Goal: Obtain resource: Download file/media

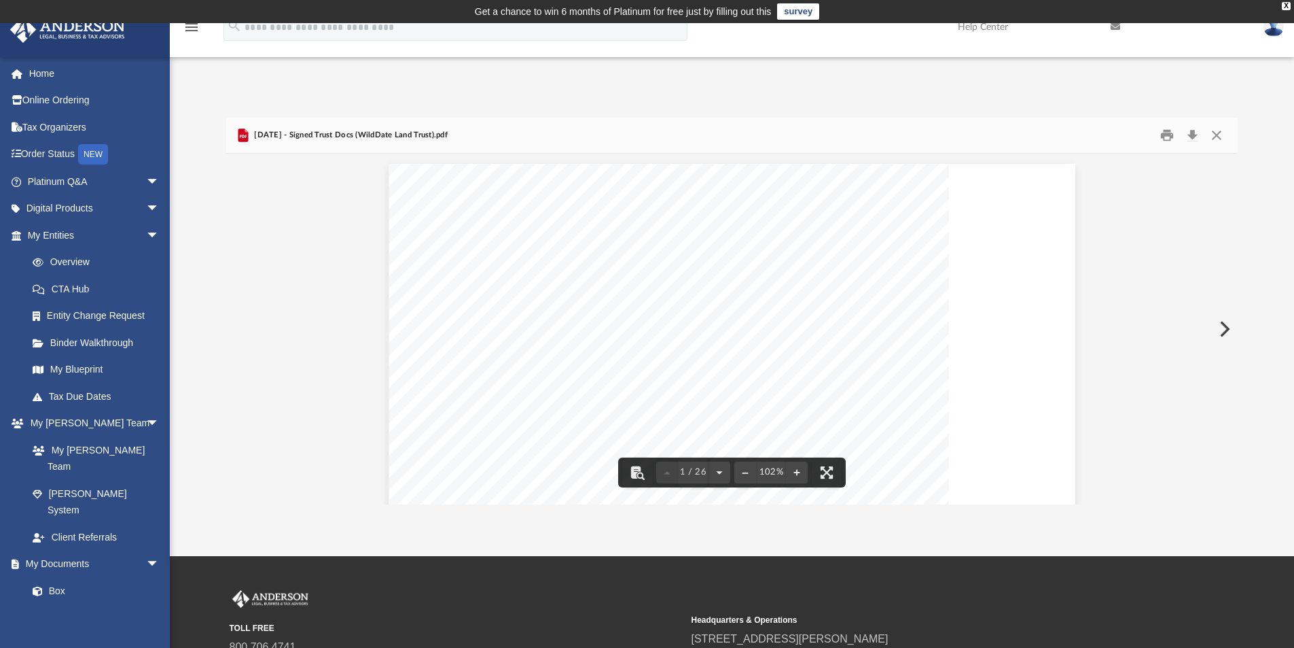
scroll to position [299, 1002]
click at [1217, 131] on button "Close" at bounding box center [1217, 135] width 24 height 21
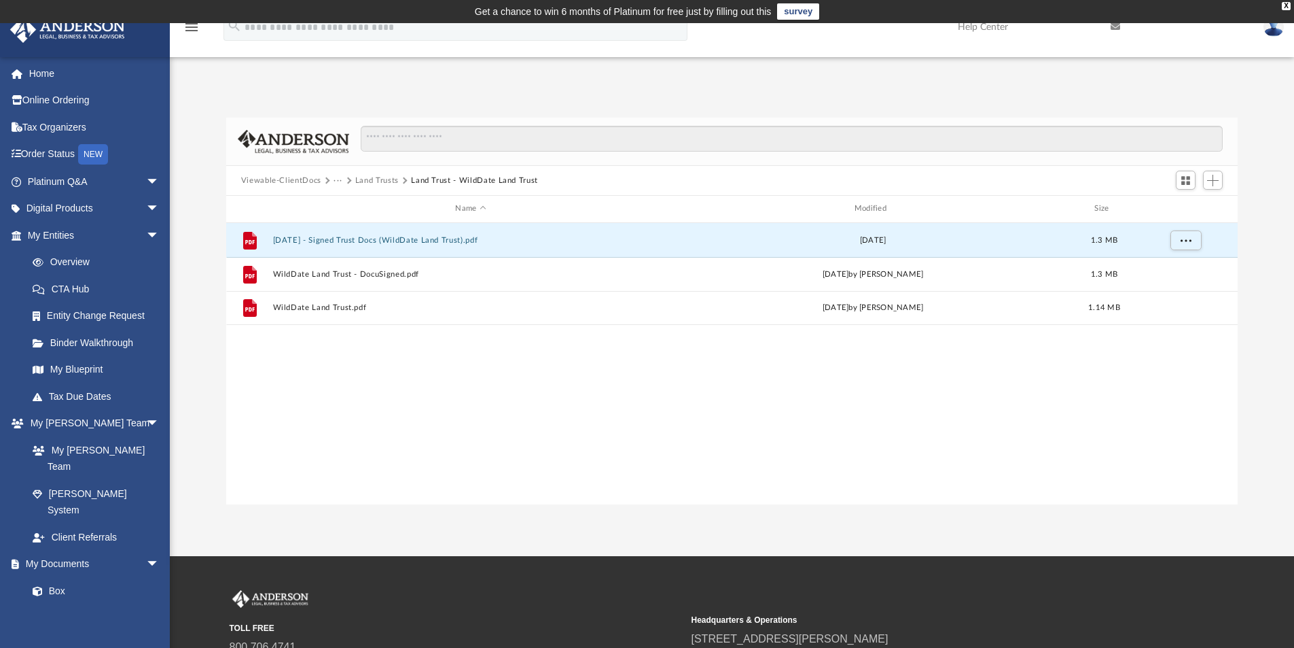
click at [298, 175] on button "Viewable-ClientDocs" at bounding box center [281, 181] width 80 height 12
click at [374, 175] on button "Land Trusts" at bounding box center [376, 181] width 43 height 12
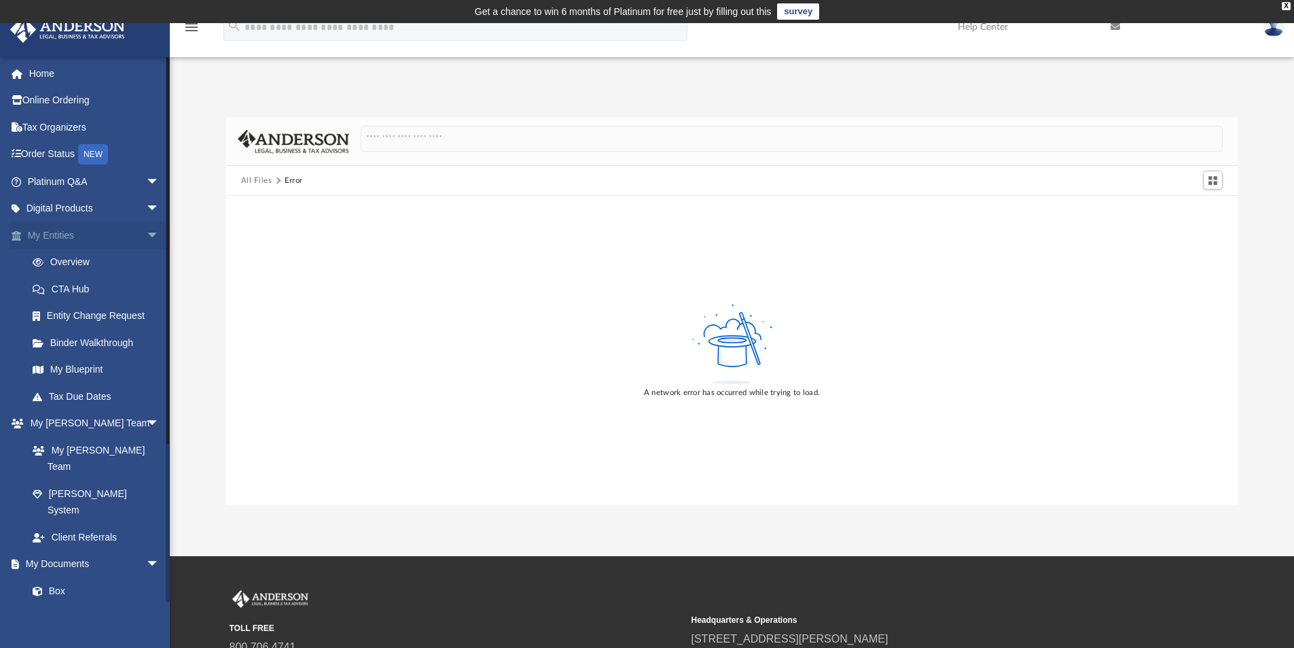
click at [50, 232] on link "My Entities arrow_drop_down" at bounding box center [95, 235] width 171 height 27
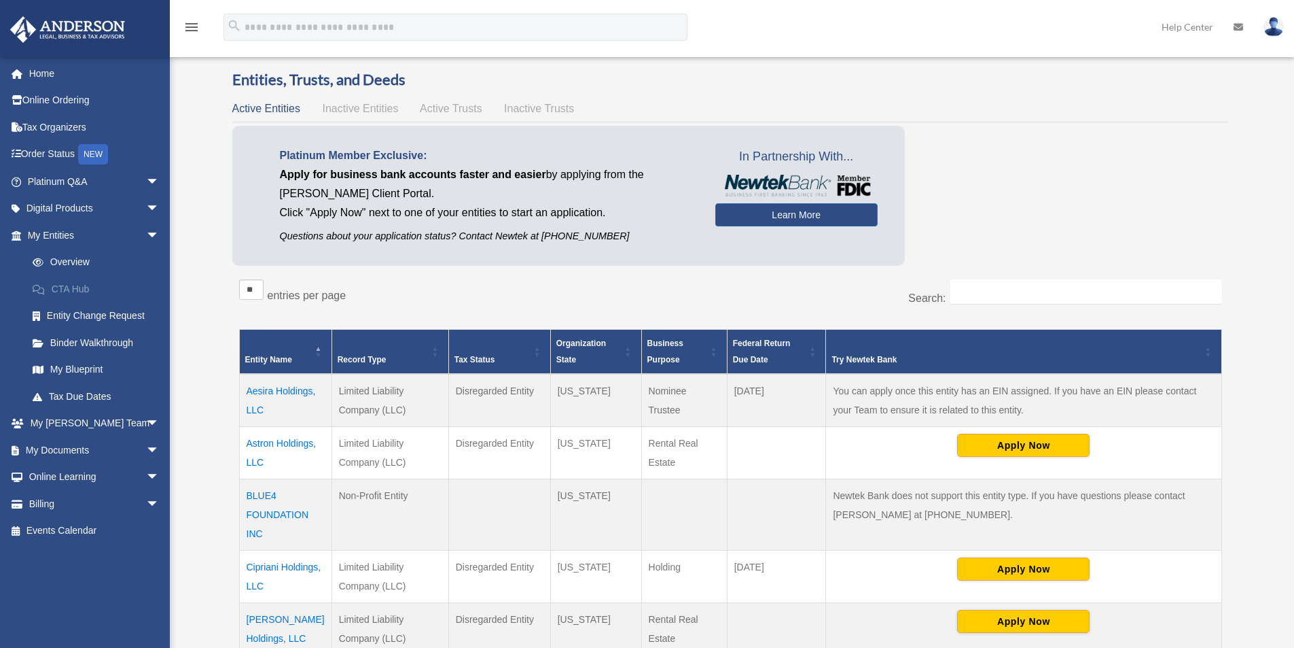
scroll to position [68, 0]
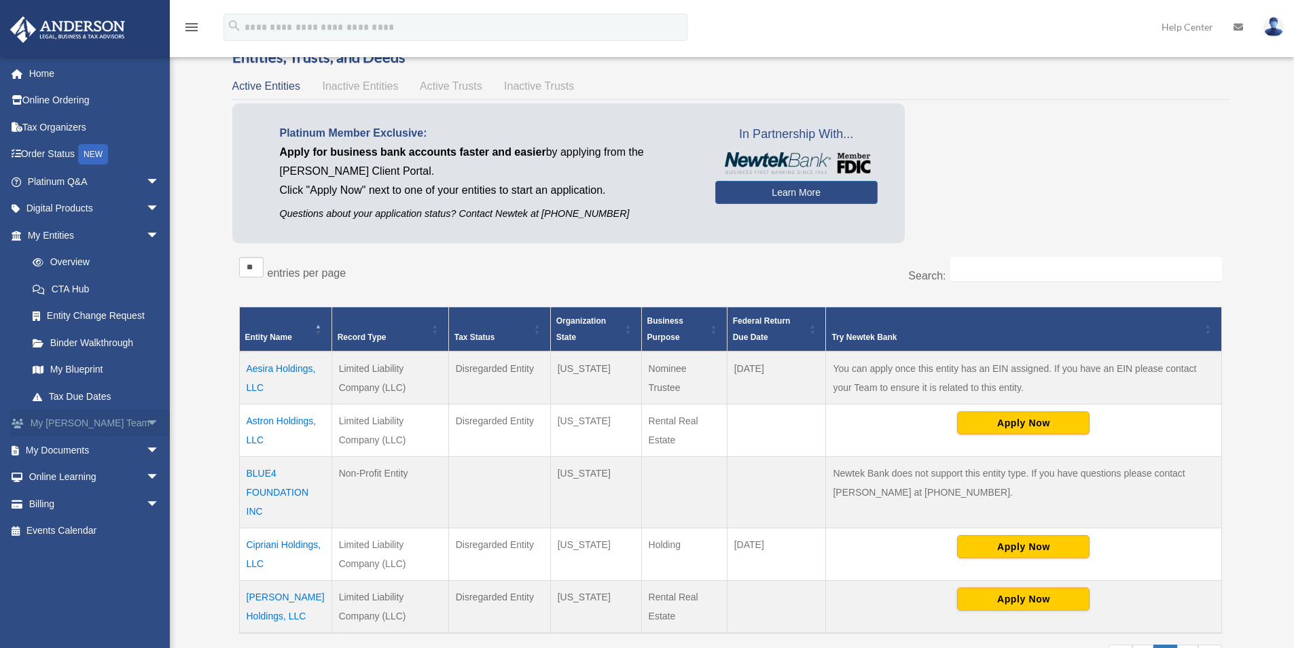
click at [79, 421] on link "My [PERSON_NAME] Team arrow_drop_down" at bounding box center [95, 423] width 171 height 27
click at [71, 446] on link "My Documents arrow_drop_down" at bounding box center [95, 449] width 171 height 27
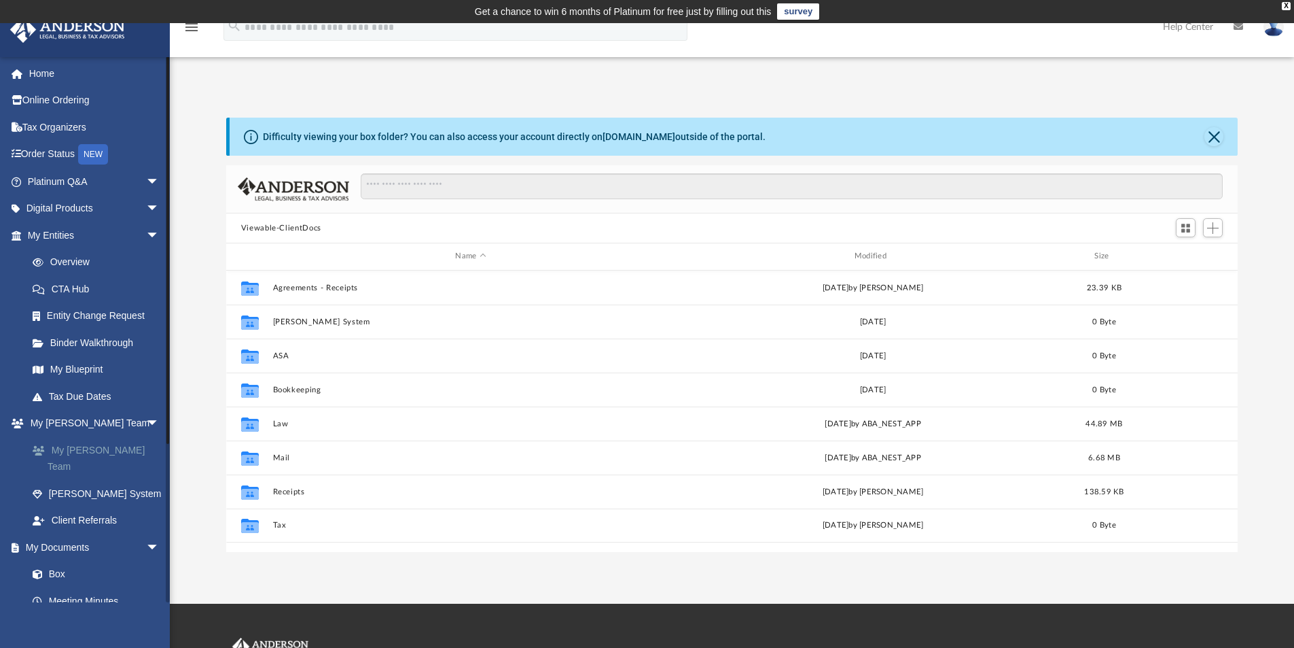
scroll to position [299, 1002]
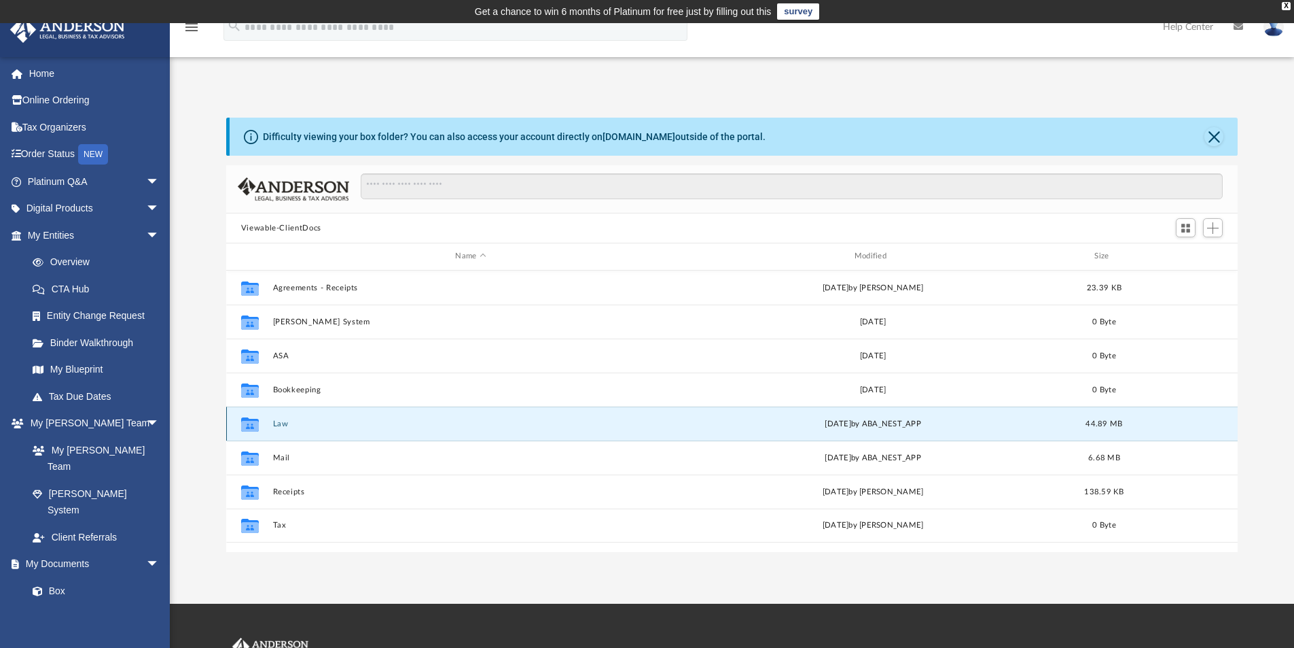
click at [275, 423] on button "Law" at bounding box center [470, 423] width 396 height 9
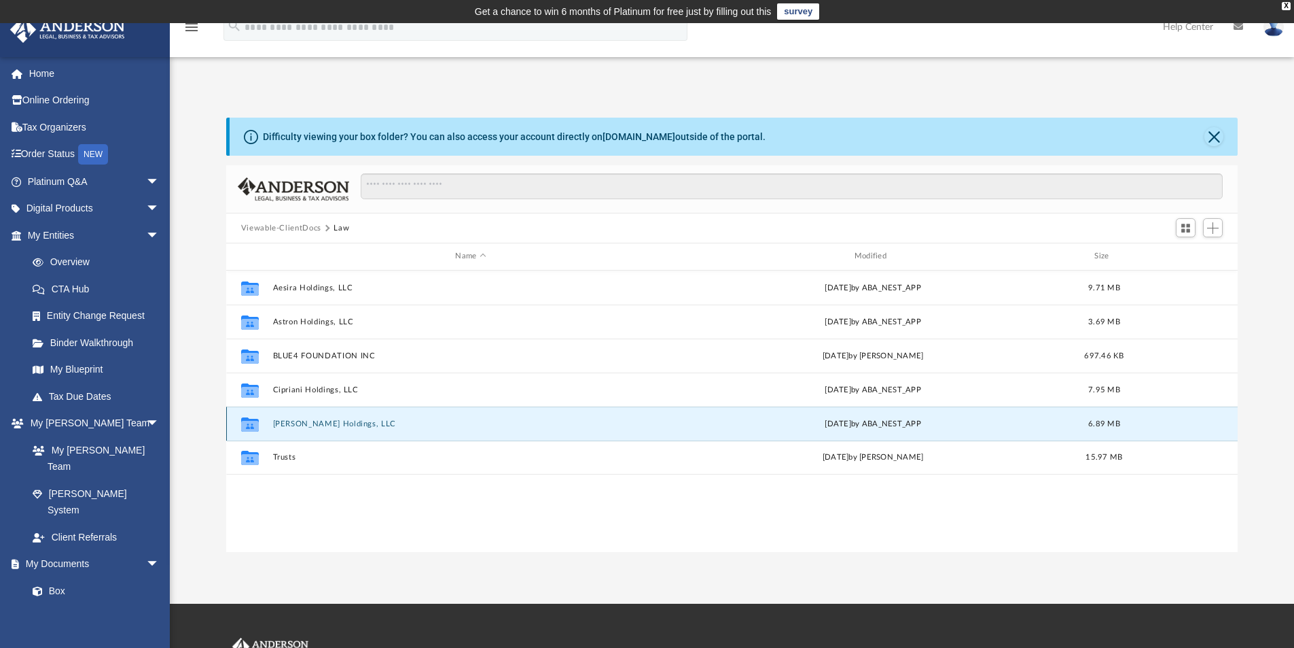
click at [299, 421] on button "[PERSON_NAME] Holdings, LLC" at bounding box center [470, 423] width 396 height 9
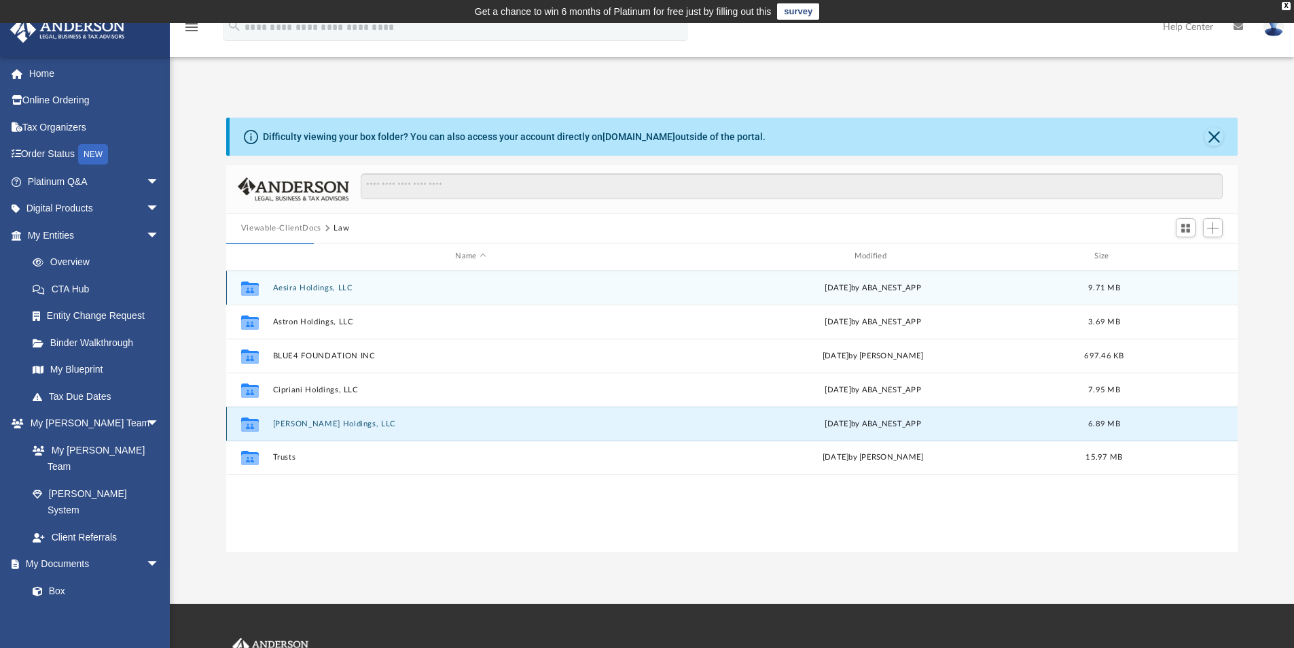
click at [299, 421] on button "[PERSON_NAME] Holdings, LLC" at bounding box center [470, 423] width 396 height 9
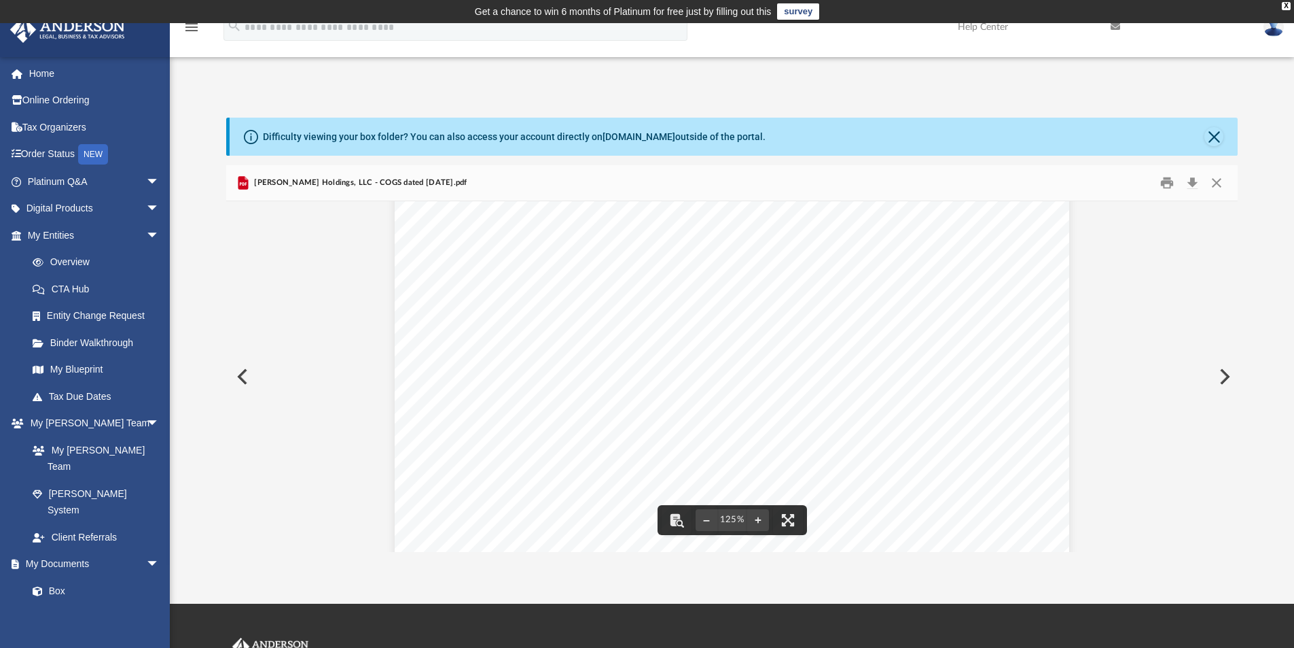
scroll to position [68, 0]
click at [1220, 133] on button "Close" at bounding box center [1214, 136] width 19 height 19
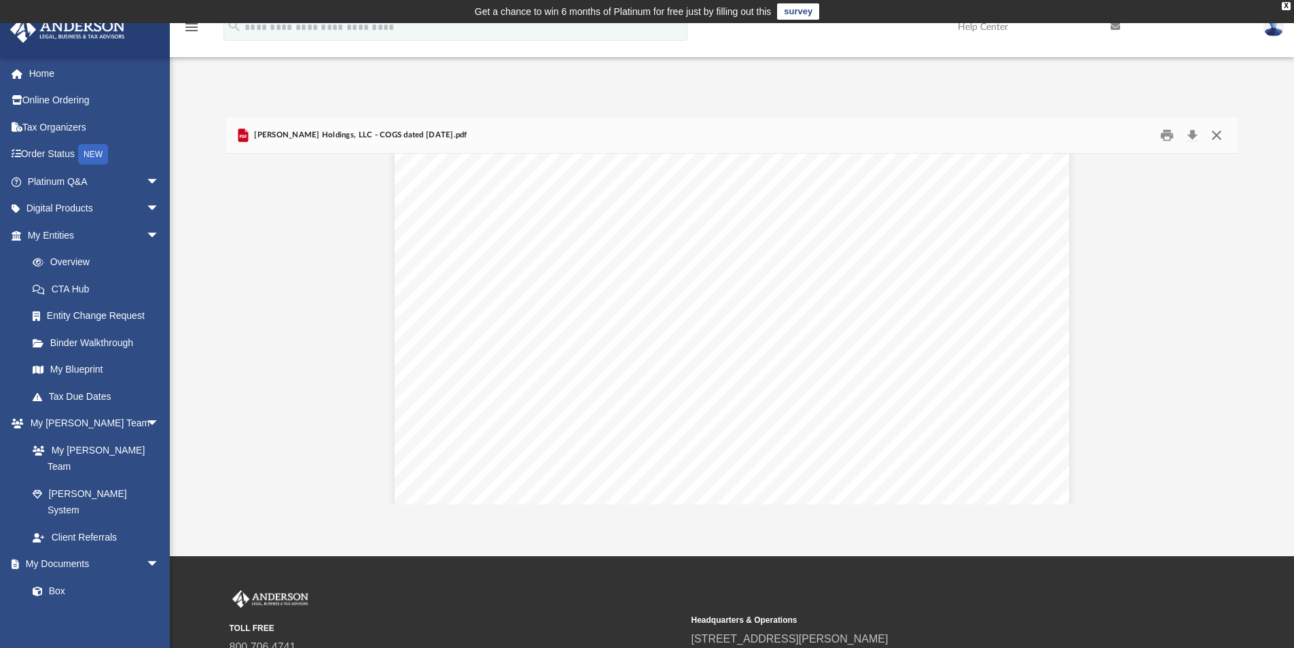
click at [1220, 133] on button "Close" at bounding box center [1217, 135] width 24 height 21
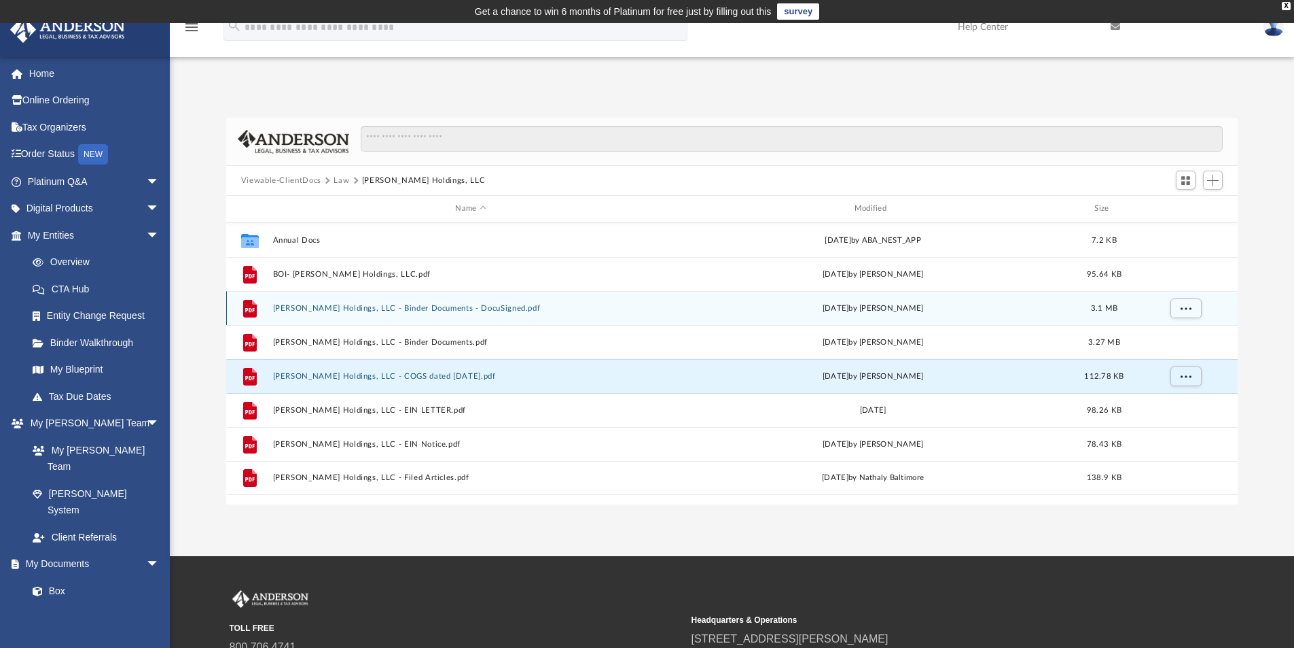
click at [313, 302] on div "File Lucci Holdings, LLC - Binder Documents - DocuSigned.pdf Thu Jun 8 2023 by …" at bounding box center [732, 308] width 1012 height 34
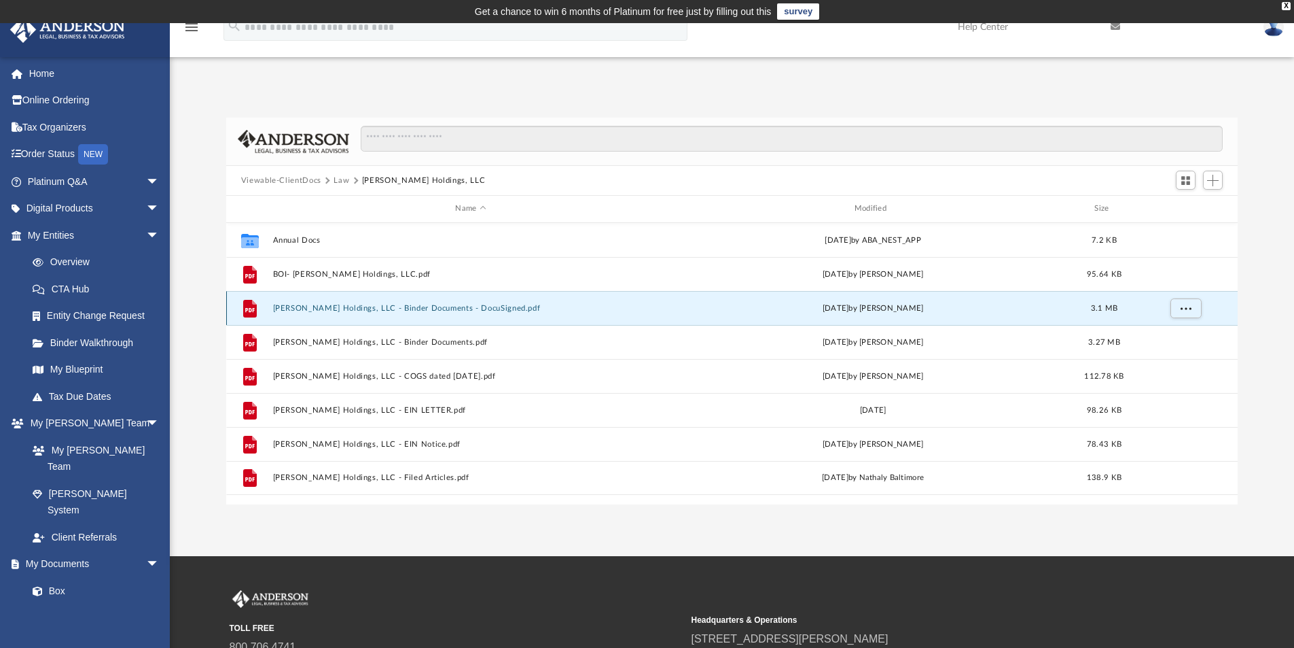
click at [340, 306] on button "Lucci Holdings, LLC - Binder Documents - DocuSigned.pdf" at bounding box center [470, 308] width 396 height 9
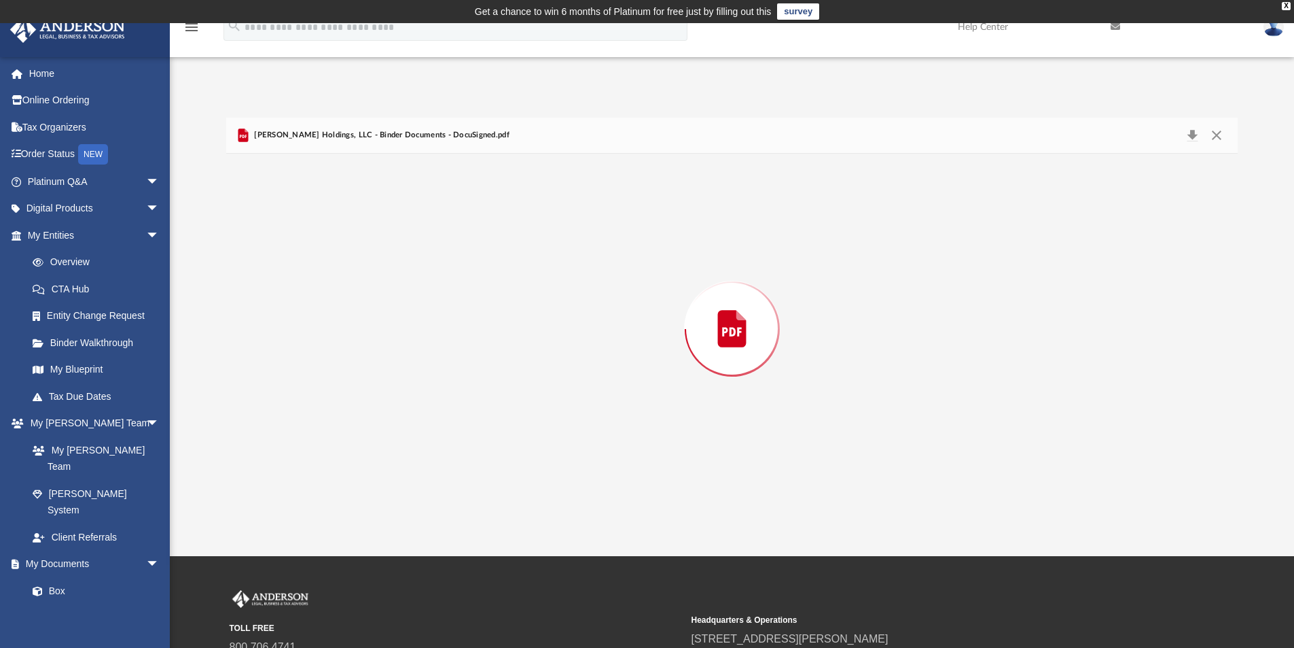
click at [340, 306] on div "Preview" at bounding box center [732, 329] width 1012 height 351
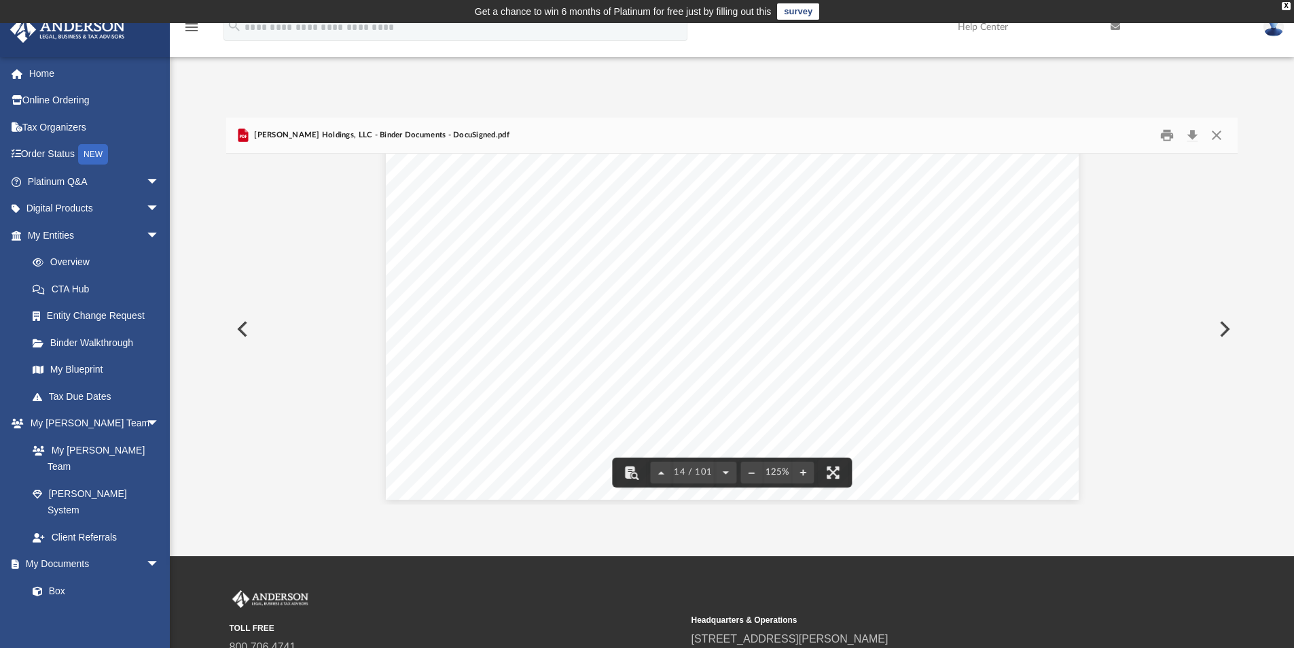
scroll to position [11959, 0]
click at [242, 321] on button "Preview" at bounding box center [241, 329] width 30 height 38
click at [1218, 133] on button "Close" at bounding box center [1217, 135] width 24 height 21
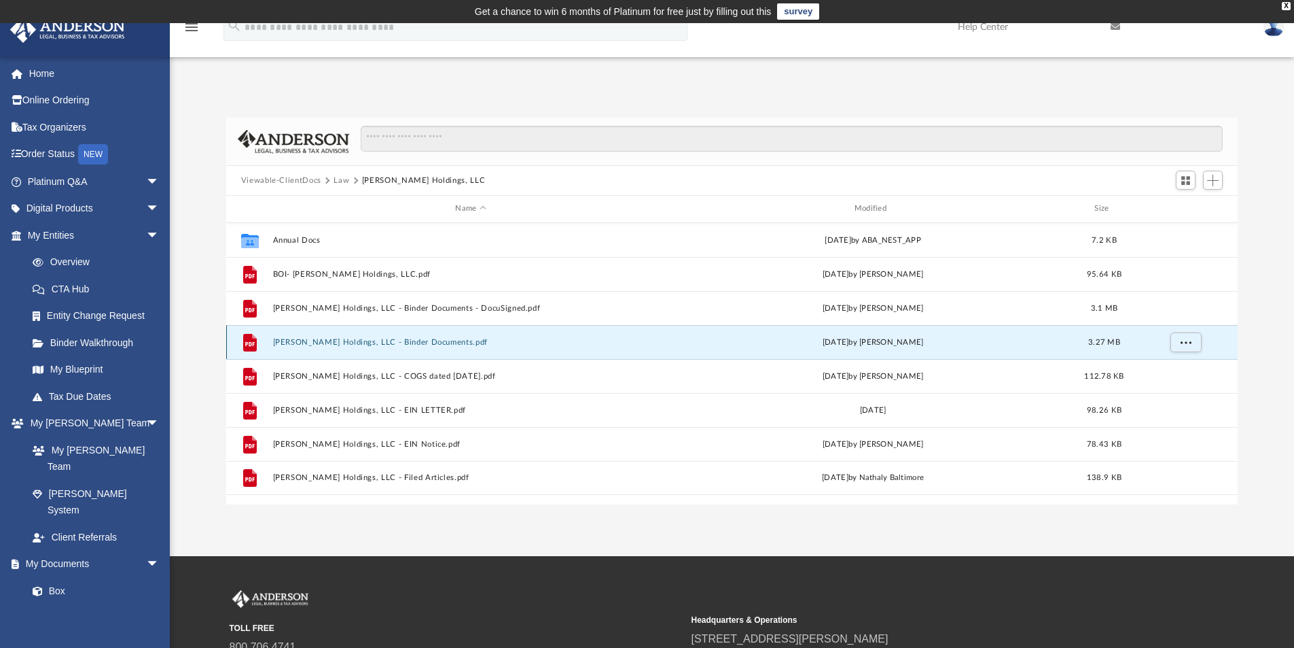
click at [370, 338] on button "Lucci Holdings, LLC - Binder Documents.pdf" at bounding box center [470, 342] width 396 height 9
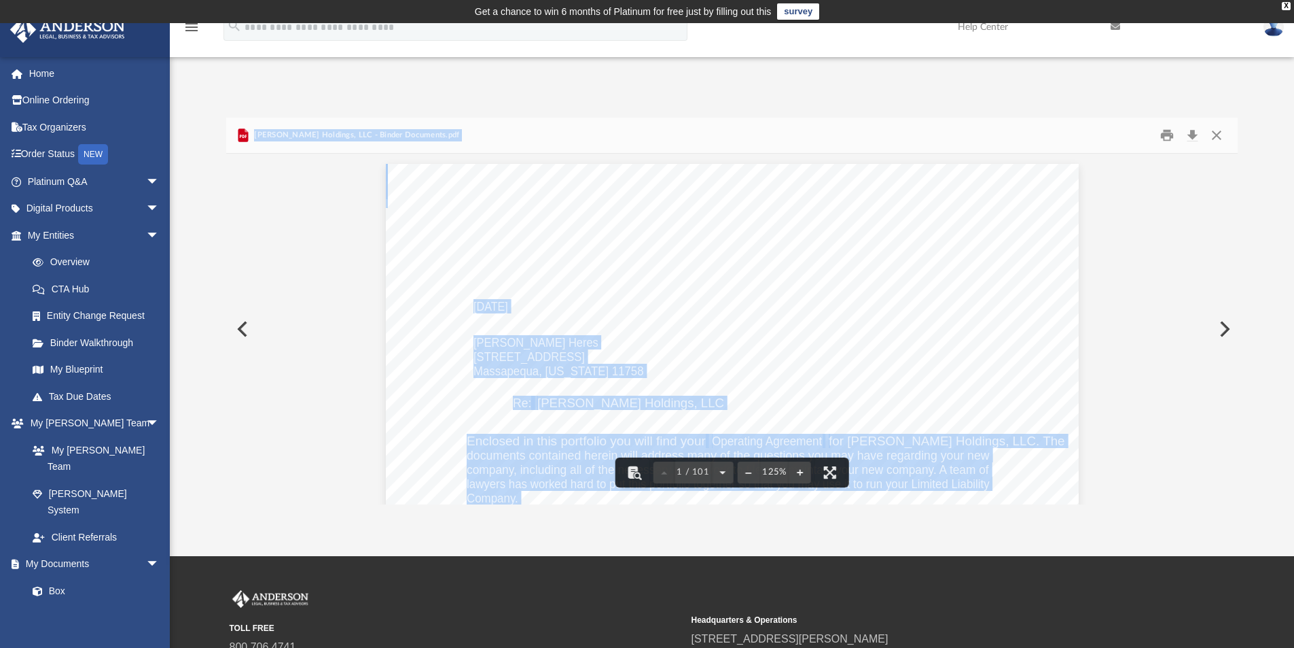
click at [871, 288] on div "June 02, 2023 Ana Heres 195 Somerset Drive Massapequa, New York 11758 Re: Lucci…" at bounding box center [732, 612] width 693 height 897
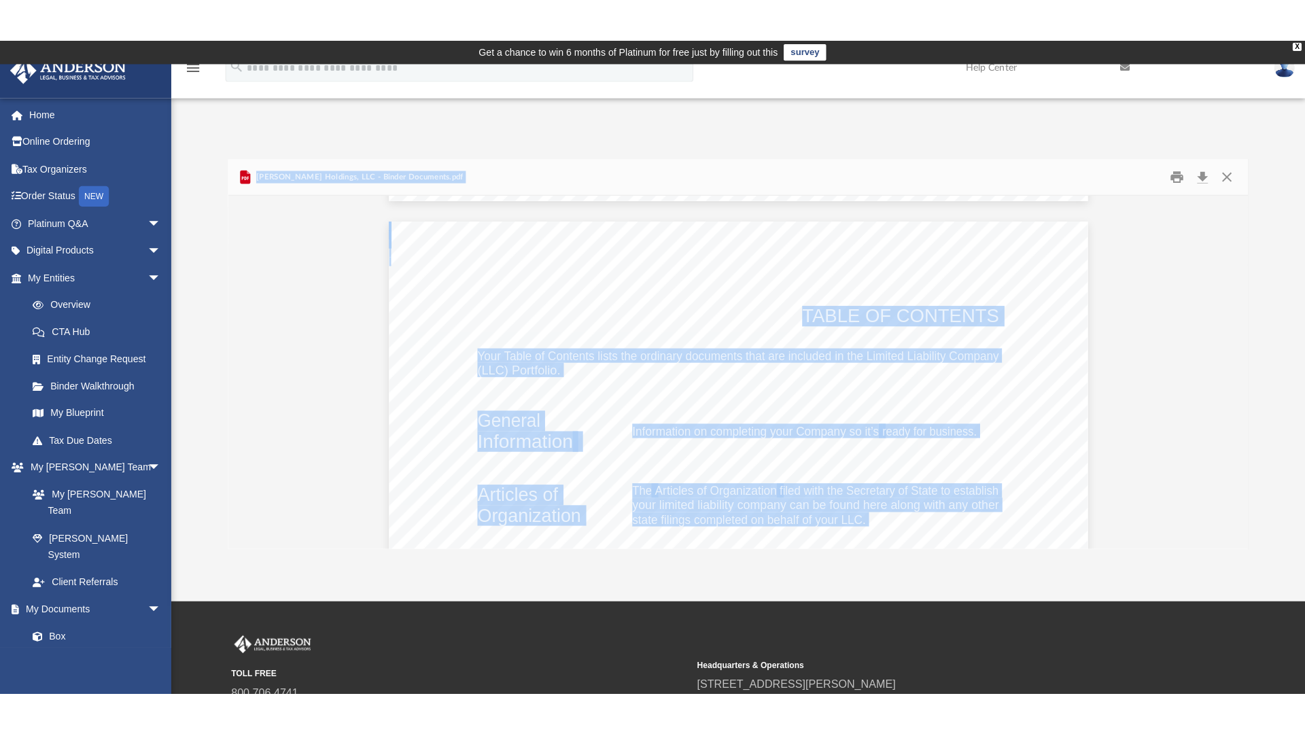
scroll to position [1835, 0]
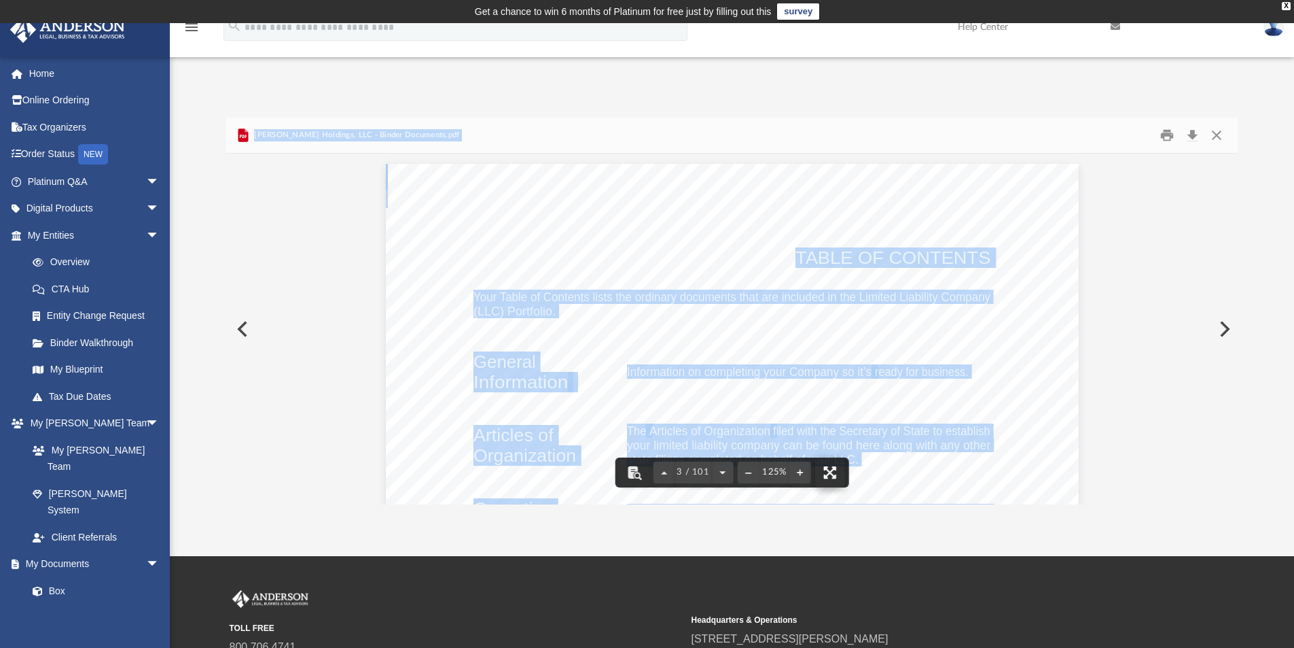
click at [829, 469] on button "File preview" at bounding box center [830, 472] width 30 height 30
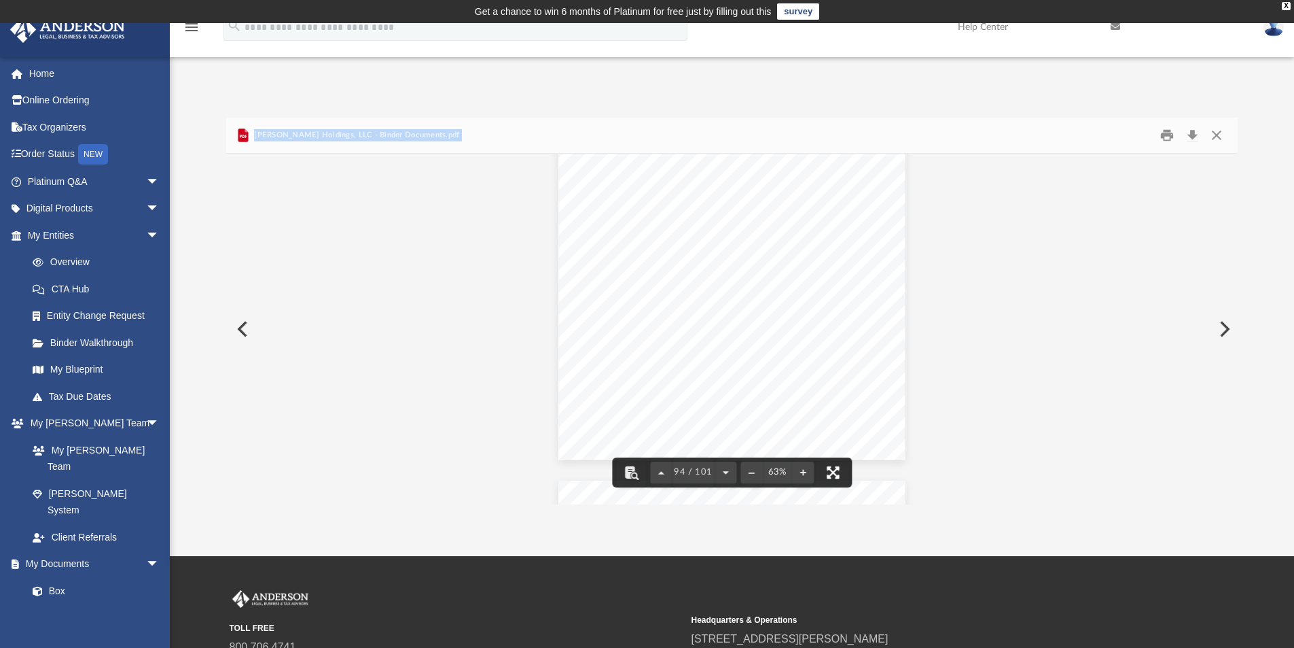
scroll to position [43366, 0]
click at [1214, 133] on button "Close" at bounding box center [1217, 135] width 24 height 21
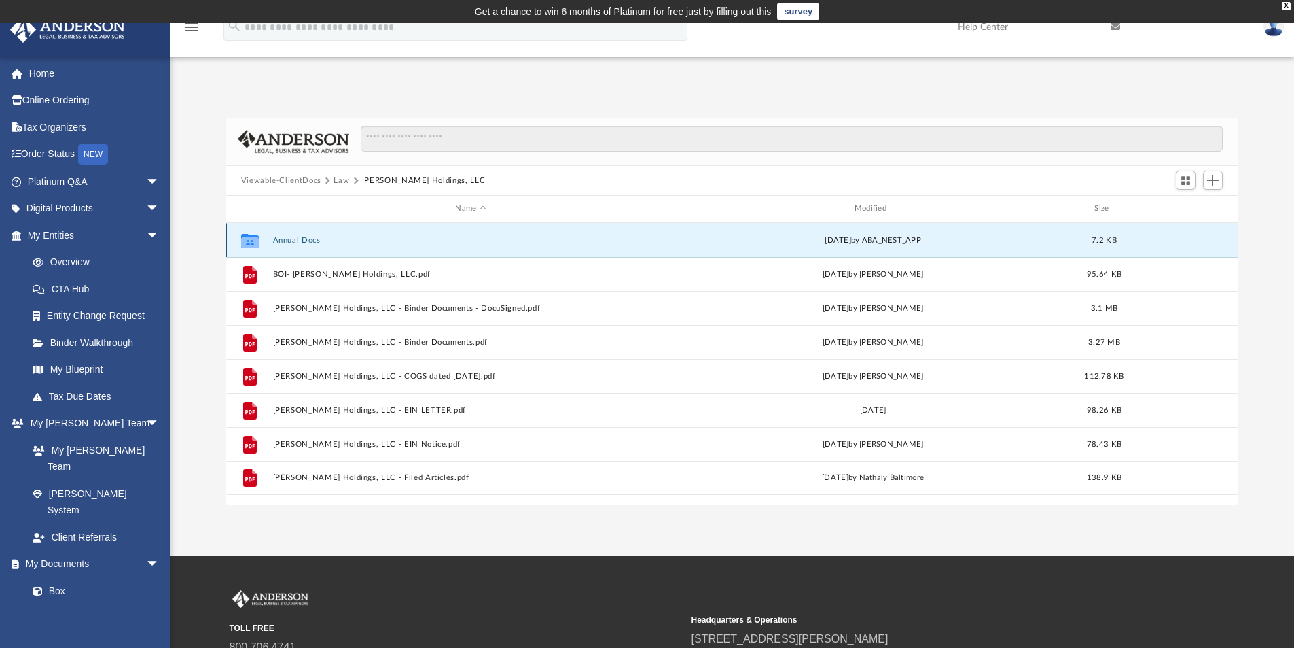
click at [290, 236] on button "Annual Docs" at bounding box center [470, 240] width 396 height 9
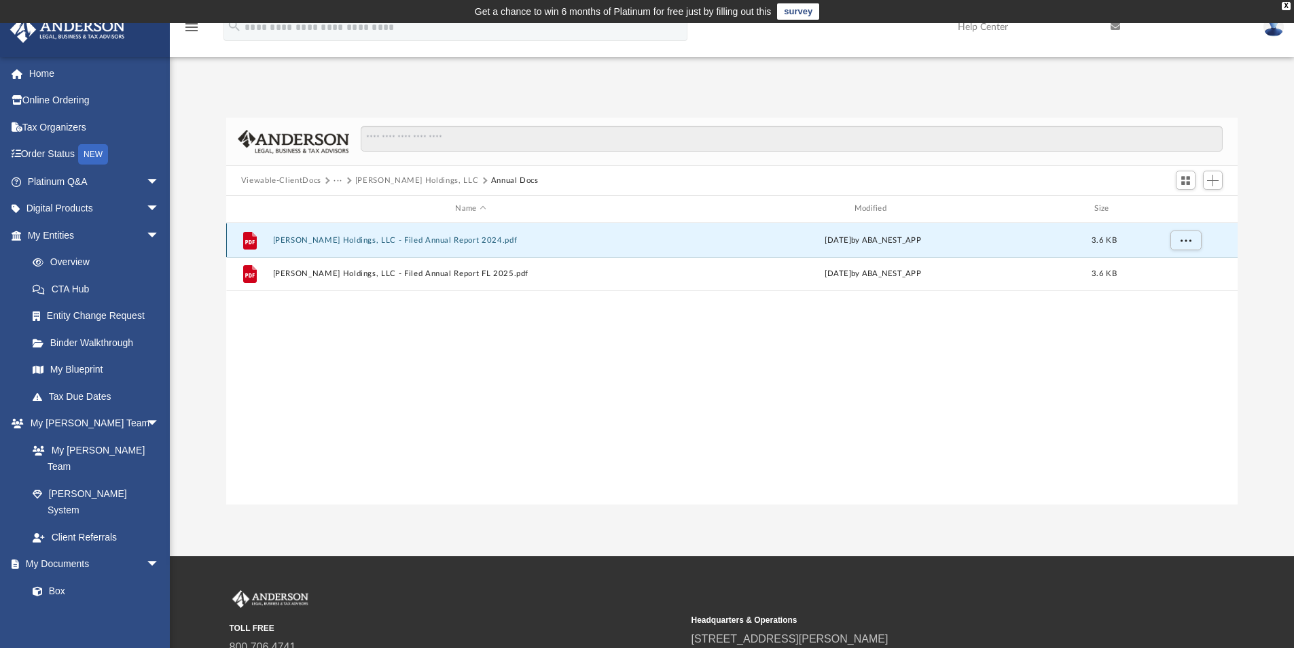
click at [418, 240] on button "Lucci Holdings, LLC - Filed Annual Report 2024.pdf" at bounding box center [470, 240] width 396 height 9
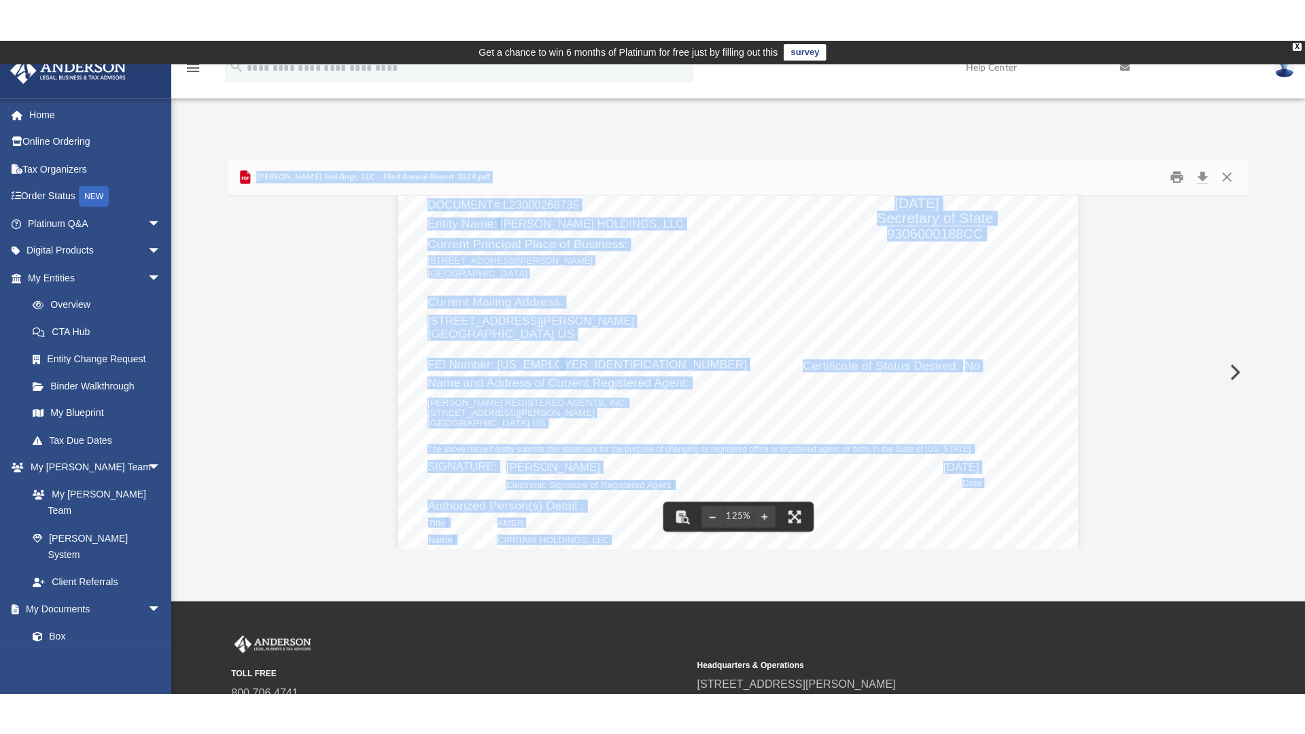
scroll to position [68, 0]
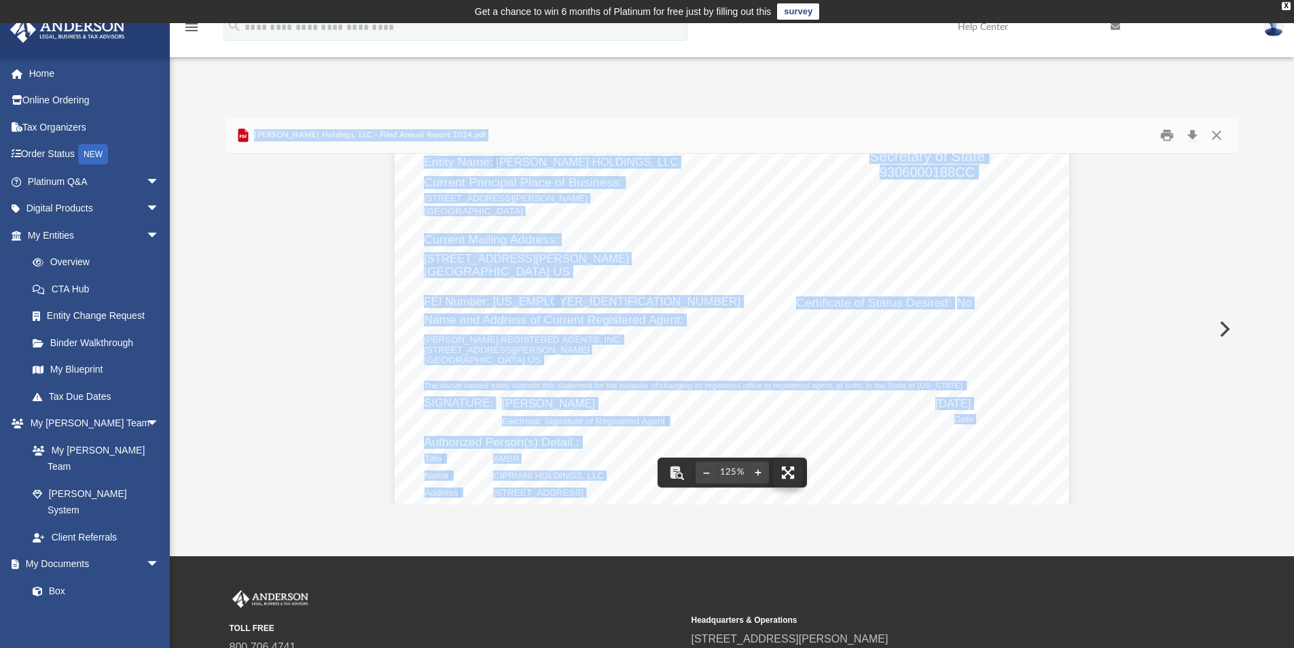
click at [790, 471] on button "File preview" at bounding box center [788, 472] width 30 height 30
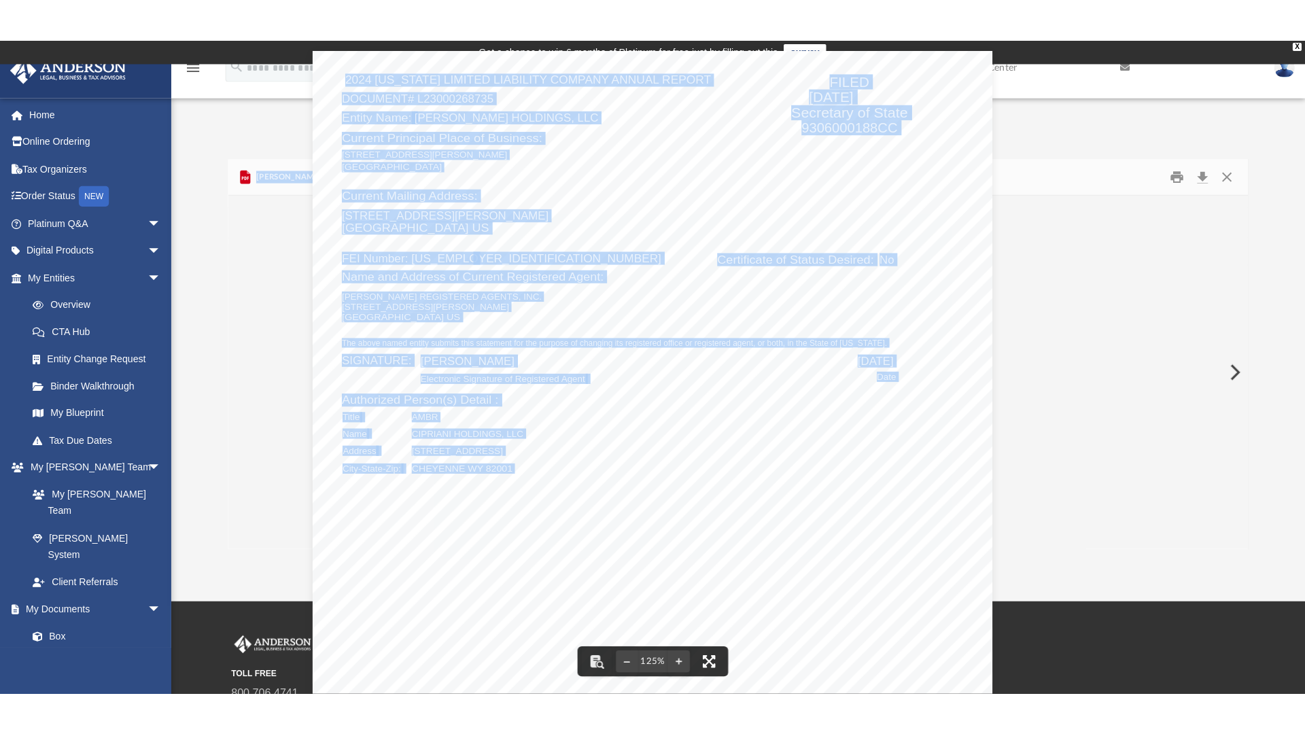
scroll to position [299, 1002]
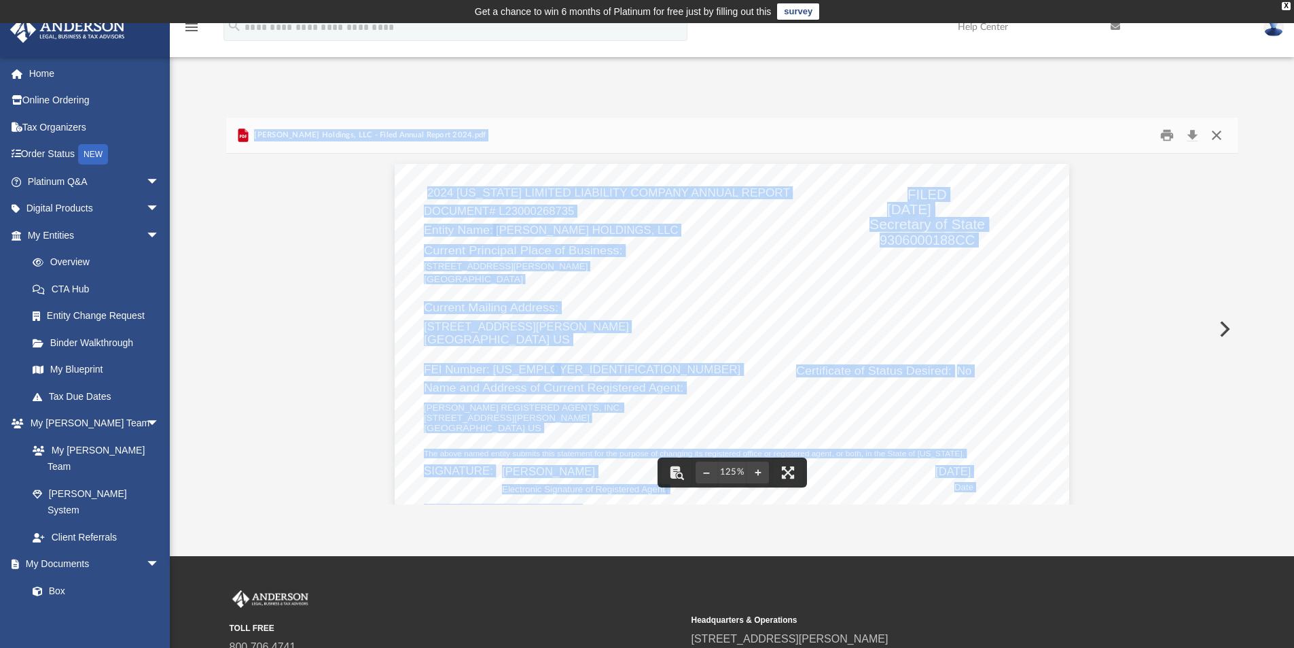
click at [1223, 129] on button "Close" at bounding box center [1217, 135] width 24 height 21
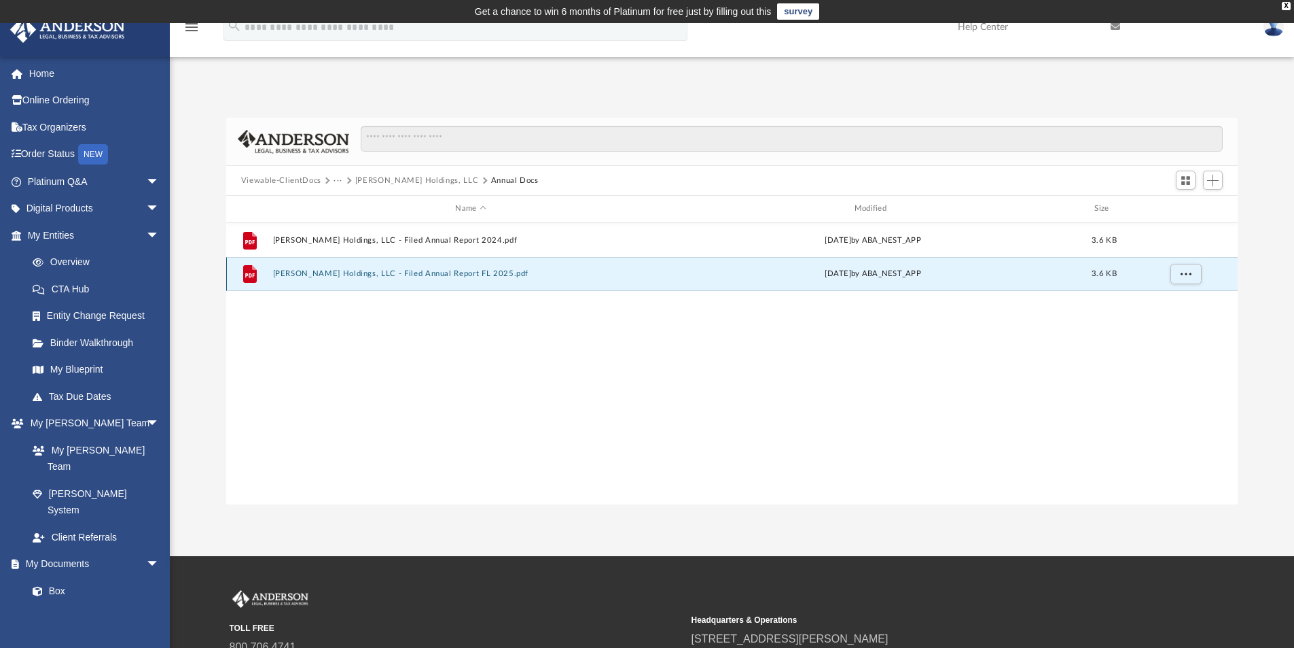
click at [405, 273] on button "Lucci Holdings, LLC - Filed Annual Report FL 2025.pdf" at bounding box center [470, 273] width 396 height 9
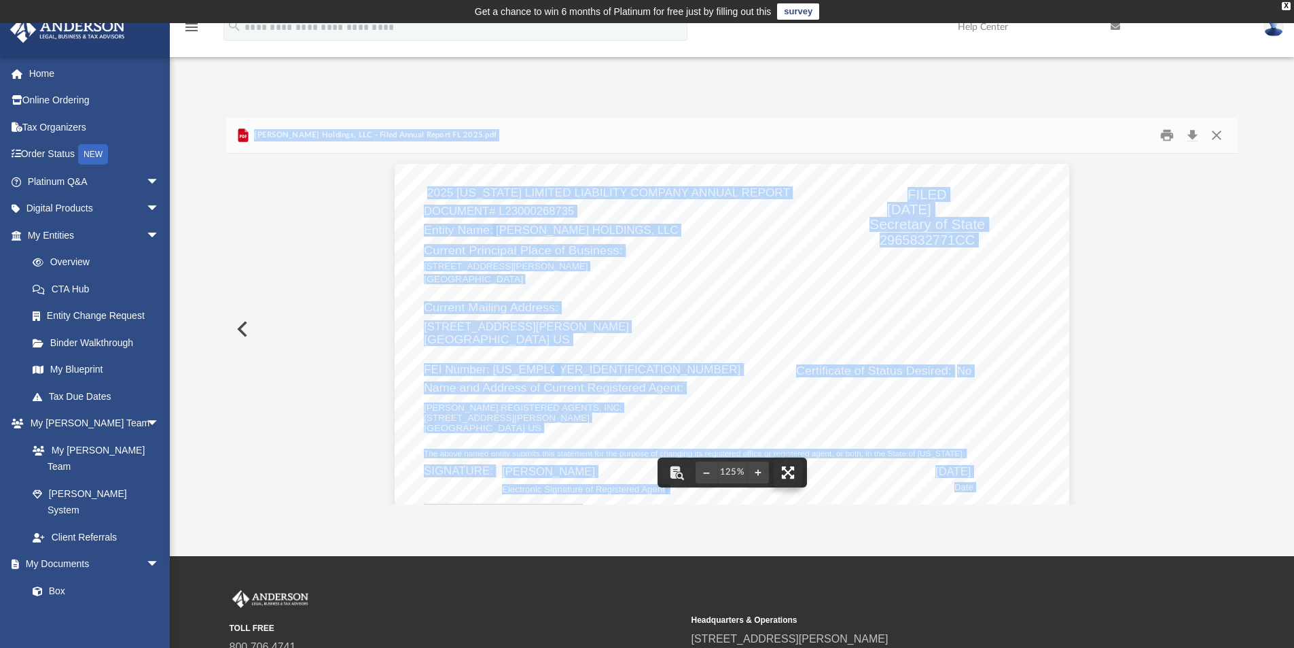
click at [788, 472] on button "File preview" at bounding box center [788, 472] width 30 height 30
click at [1224, 133] on button "Close" at bounding box center [1217, 135] width 24 height 21
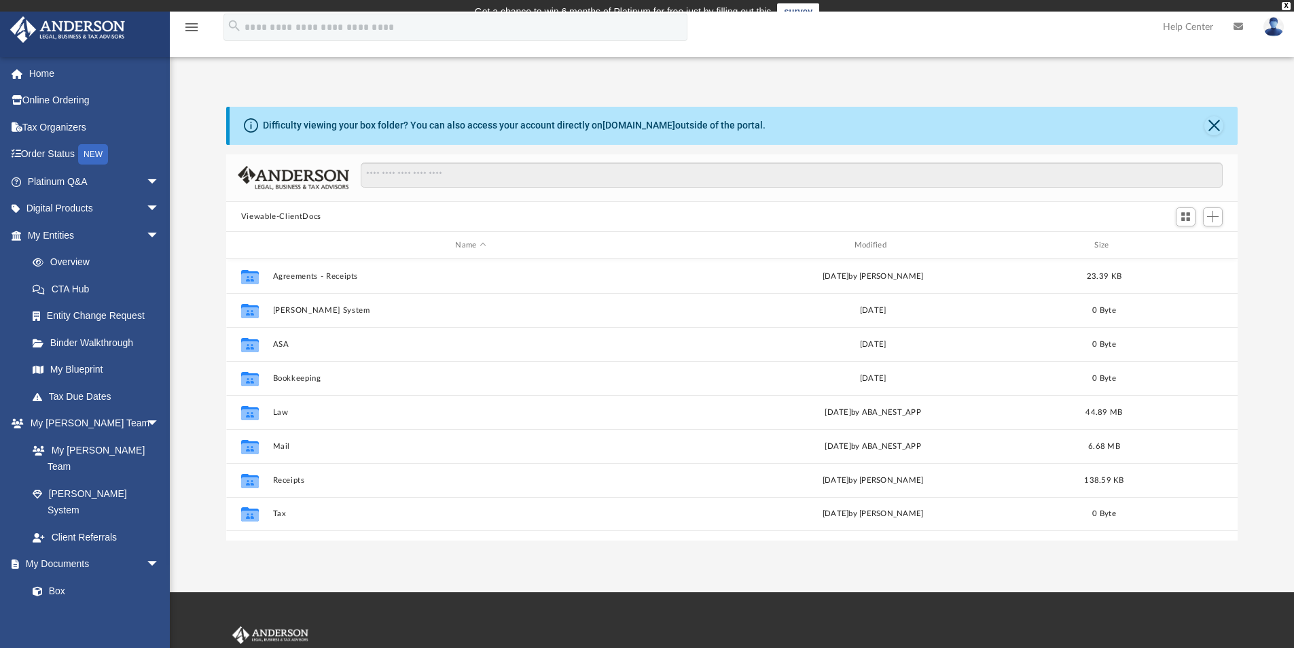
scroll to position [299, 1002]
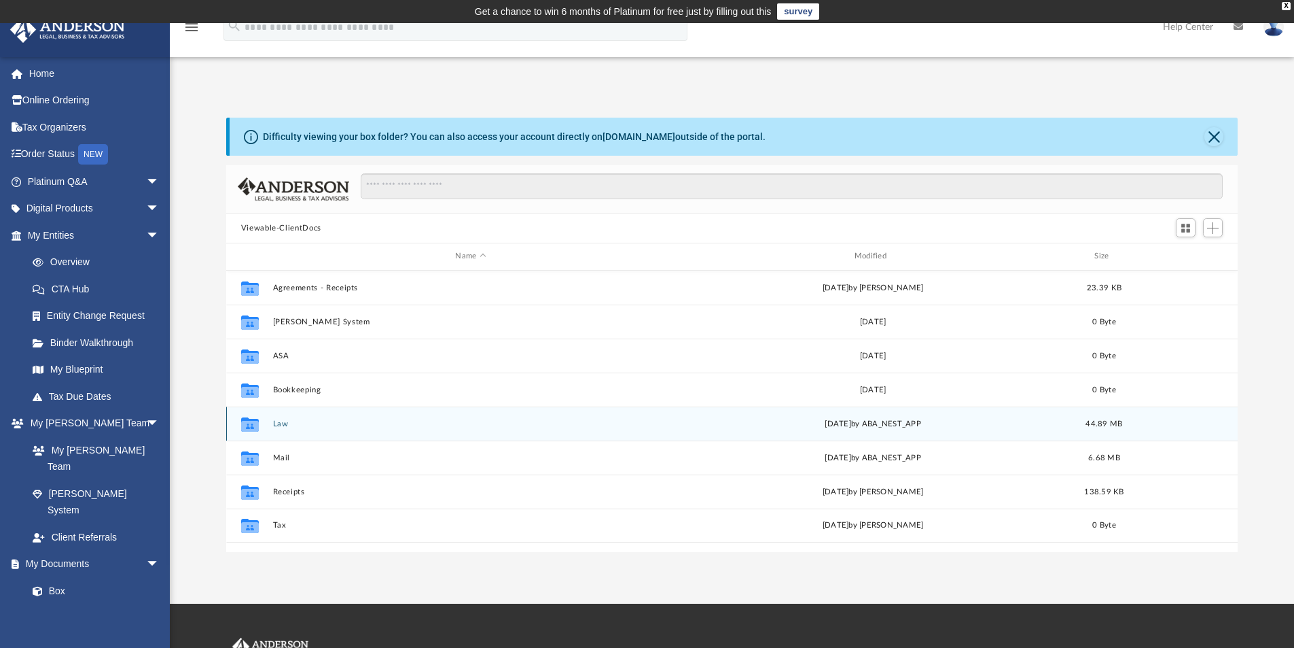
click at [282, 422] on button "Law" at bounding box center [470, 423] width 396 height 9
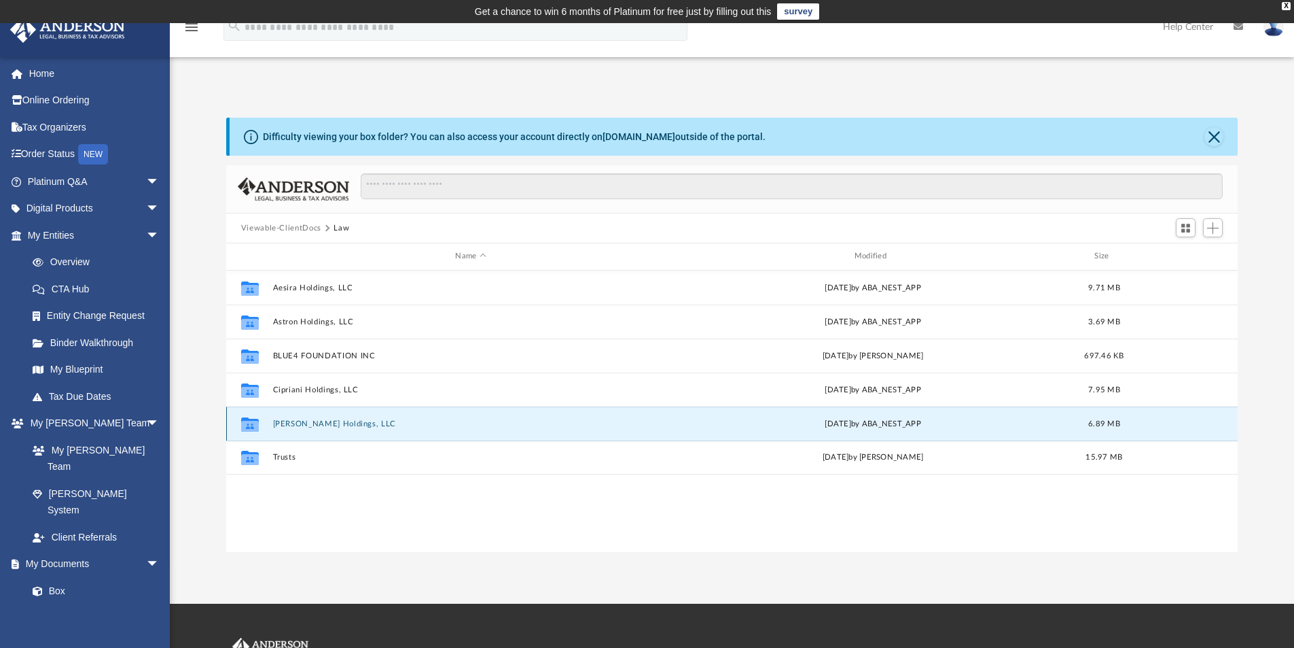
click at [308, 419] on button "[PERSON_NAME] Holdings, LLC" at bounding box center [470, 423] width 396 height 9
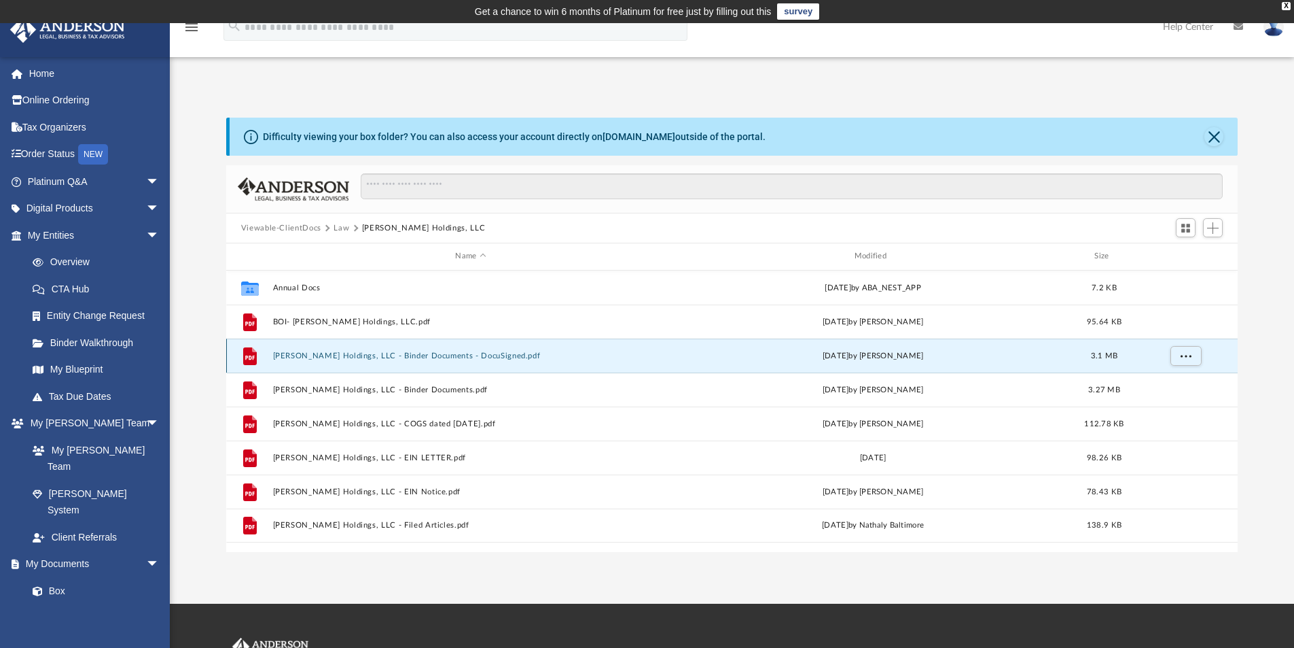
click at [376, 351] on button "Lucci Holdings, LLC - Binder Documents - DocuSigned.pdf" at bounding box center [470, 355] width 396 height 9
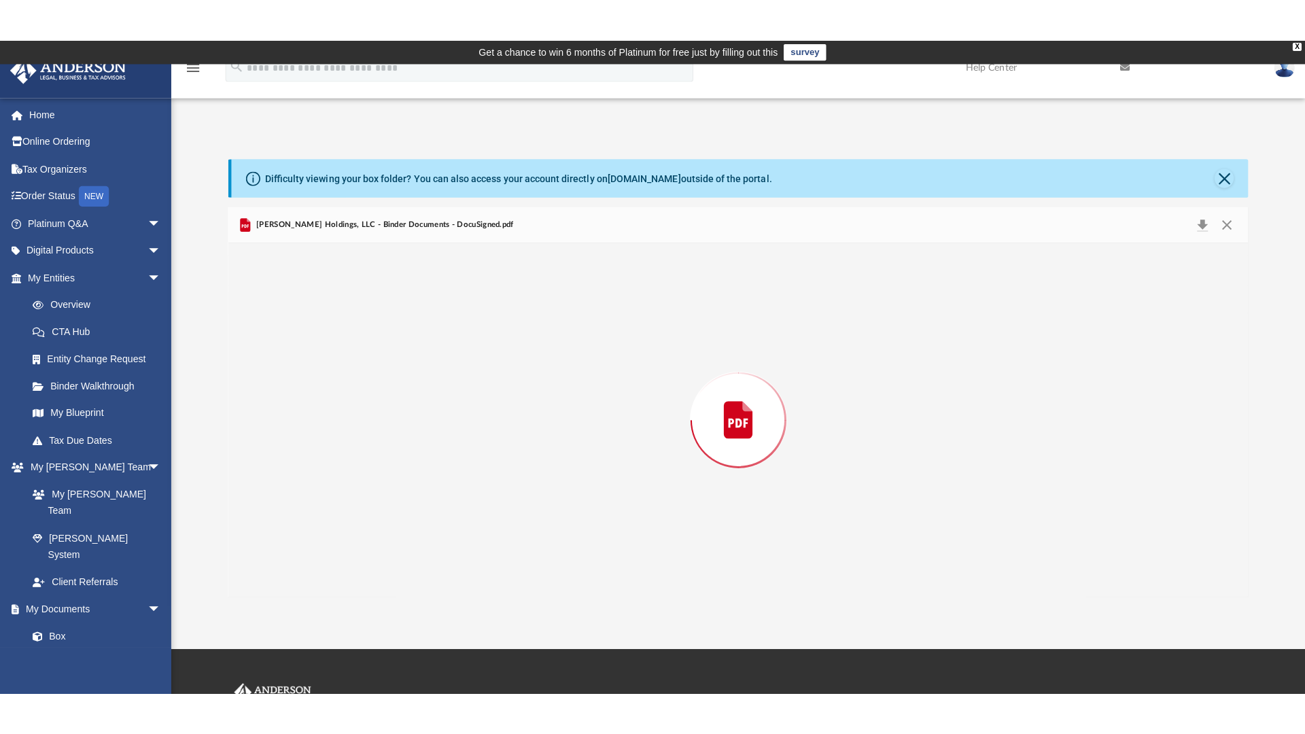
scroll to position [11925, 0]
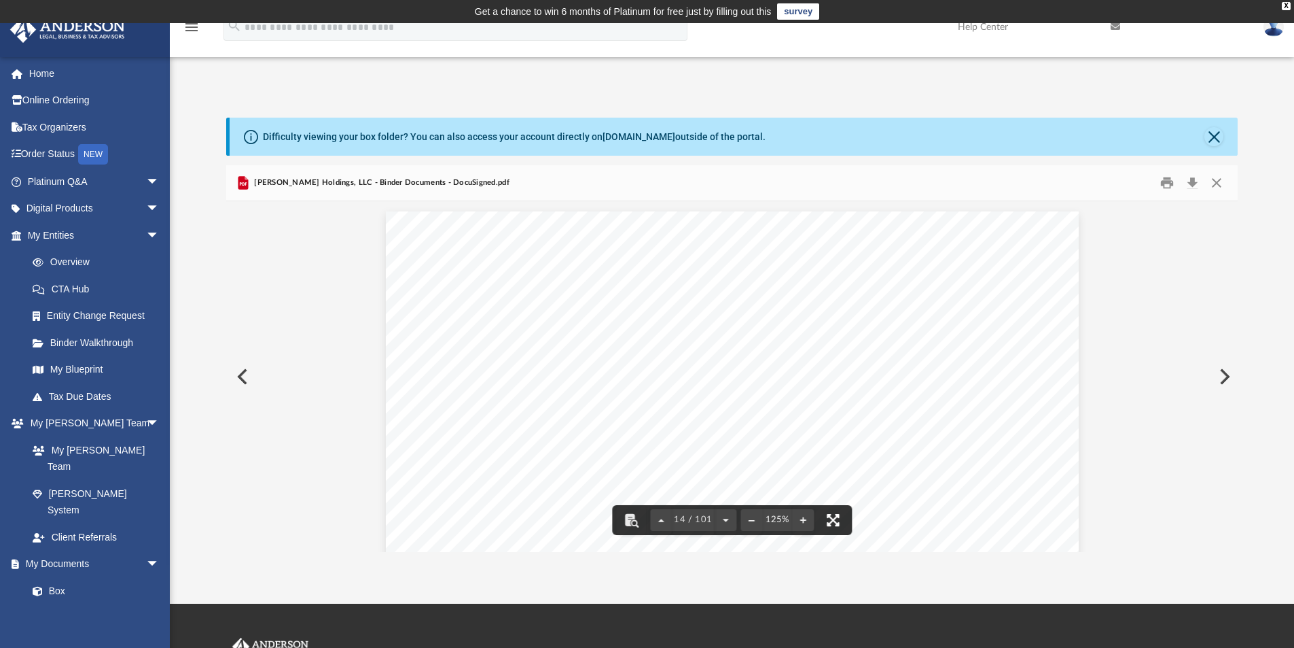
click at [836, 520] on button "File preview" at bounding box center [833, 520] width 30 height 30
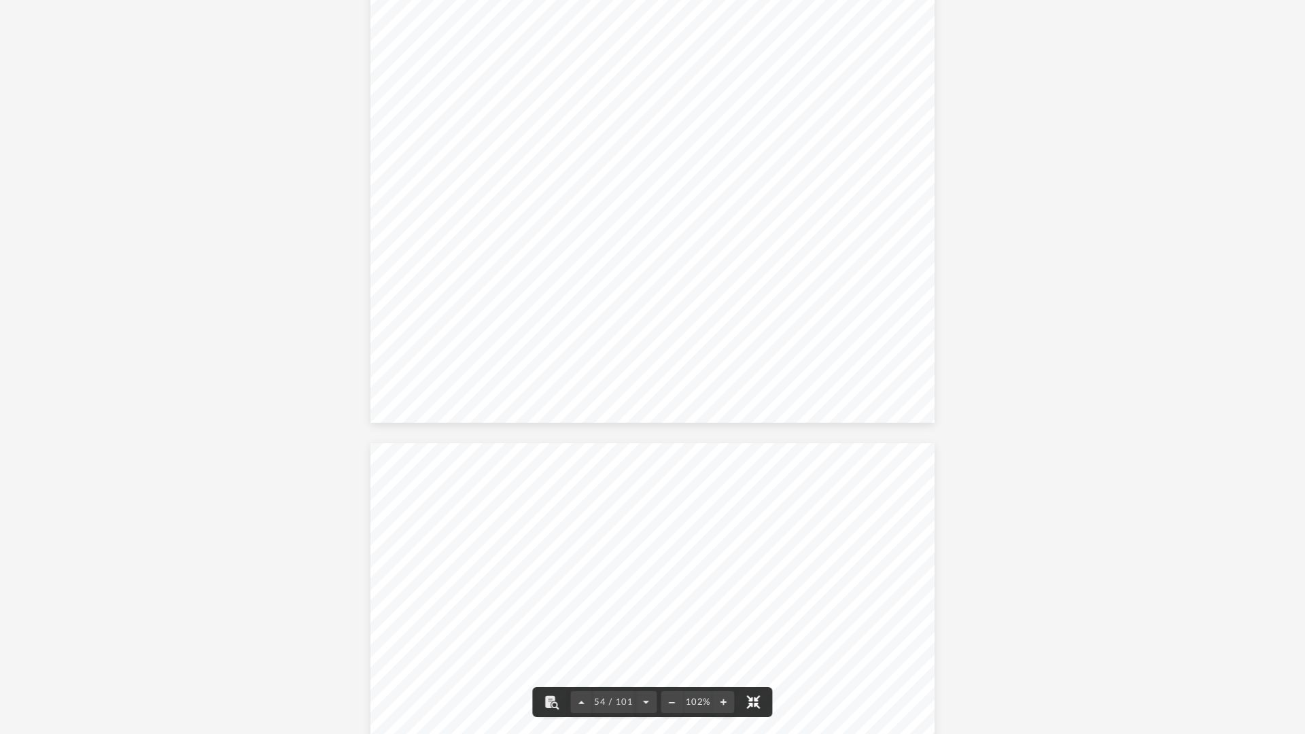
scroll to position [40202, 0]
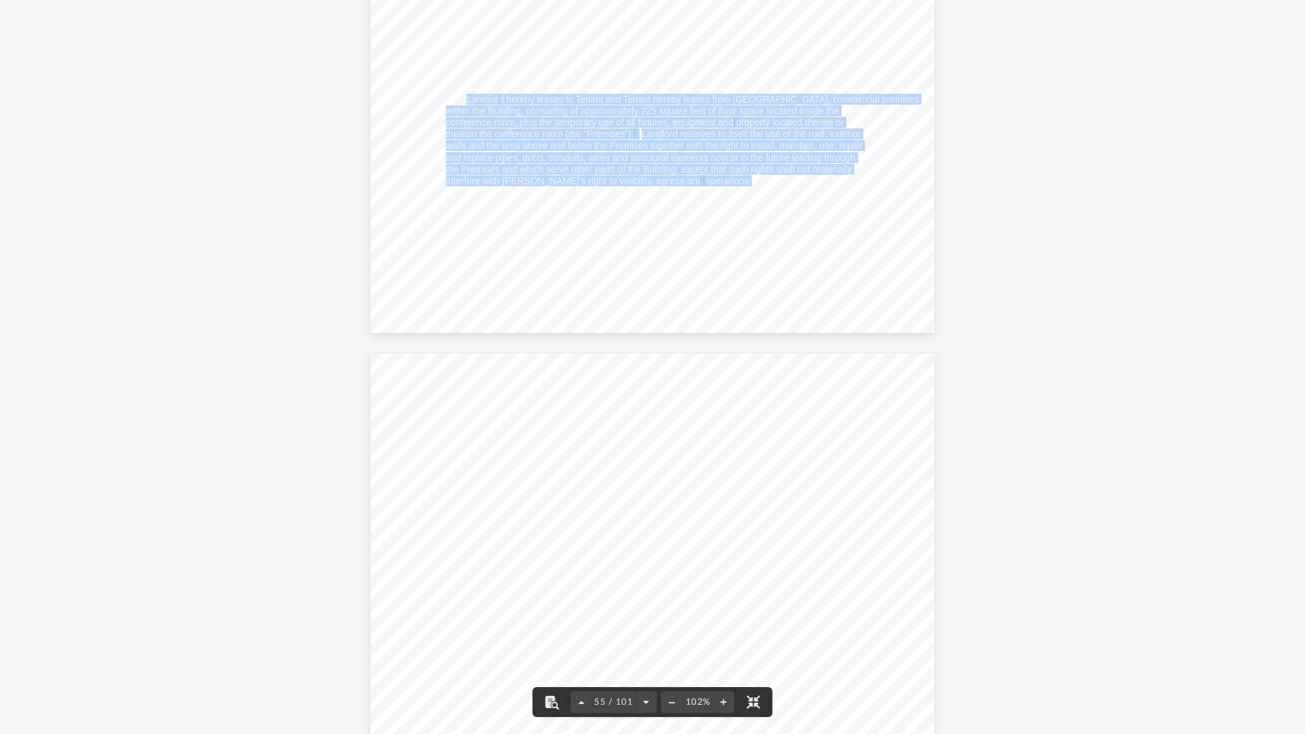
drag, startPoint x: 462, startPoint y: 97, endPoint x: 708, endPoint y: 180, distance: 259.6
click at [610, 153] on span "s, ducts, conduits, wires and structural elements now or in the future leading …" at bounding box center [683, 158] width 342 height 10
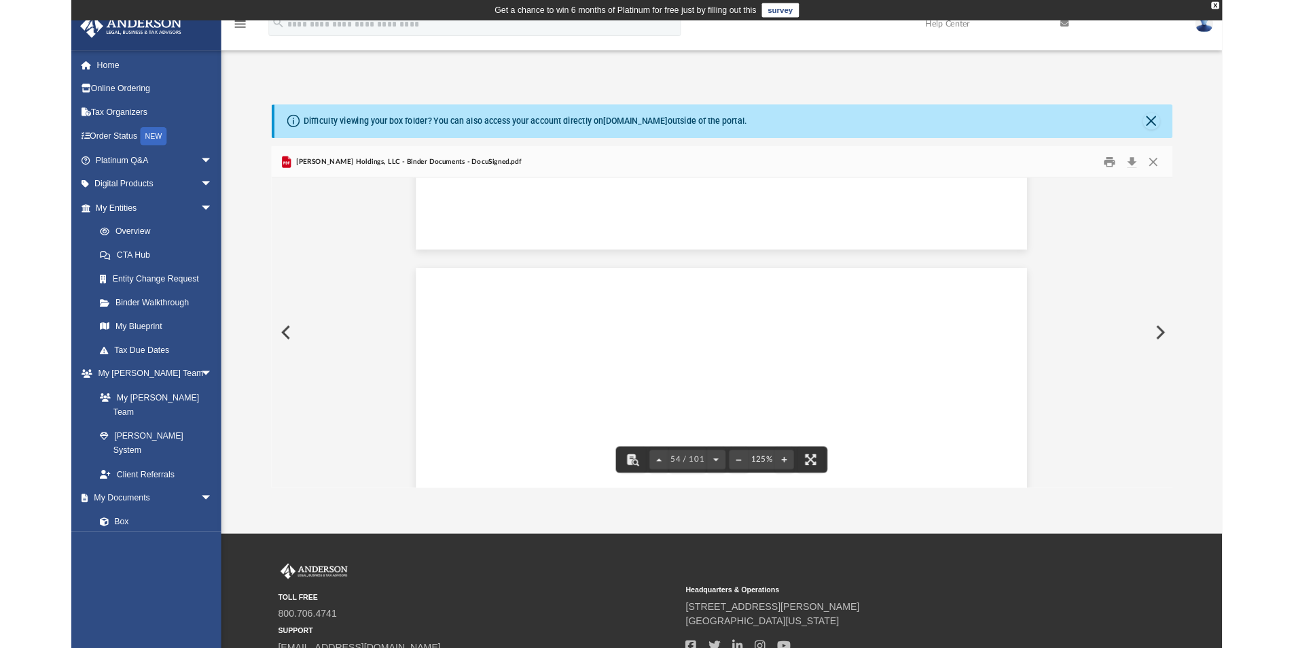
scroll to position [299, 1002]
